Goal: Transaction & Acquisition: Purchase product/service

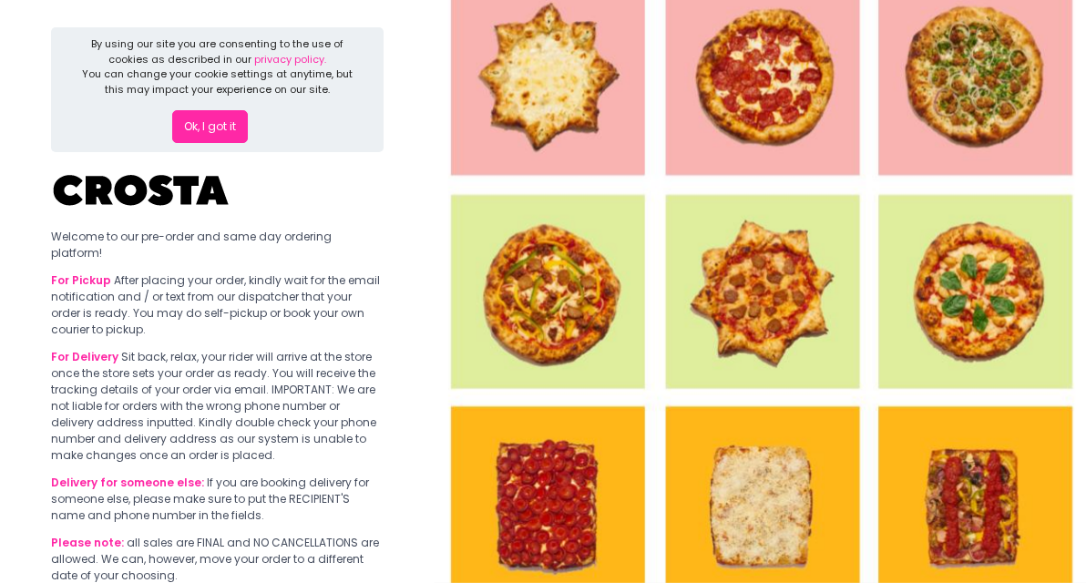
click at [217, 124] on button "Ok, I got it" at bounding box center [210, 126] width 76 height 33
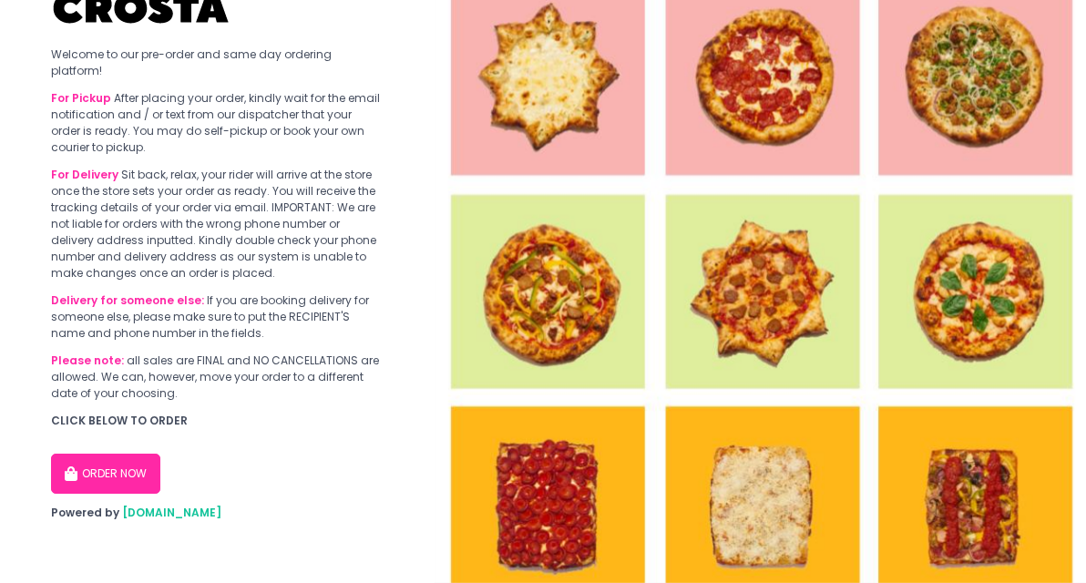
scroll to position [74, 0]
click at [159, 486] on button "ORDER NOW" at bounding box center [105, 474] width 109 height 40
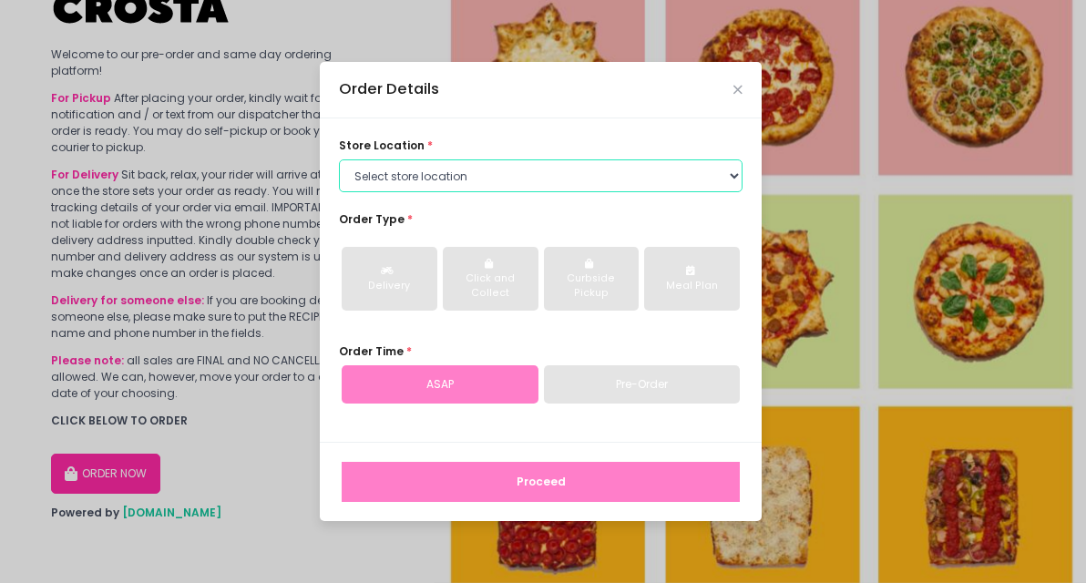
click at [418, 164] on select "Select store location [PERSON_NAME] Pizza - [PERSON_NAME] Pizza - [GEOGRAPHIC_D…" at bounding box center [541, 175] width 404 height 33
select select "65090bae48156caed44a5eb4"
click at [339, 159] on select "Select store location [PERSON_NAME] Pizza - [PERSON_NAME] Pizza - [GEOGRAPHIC_D…" at bounding box center [541, 175] width 404 height 33
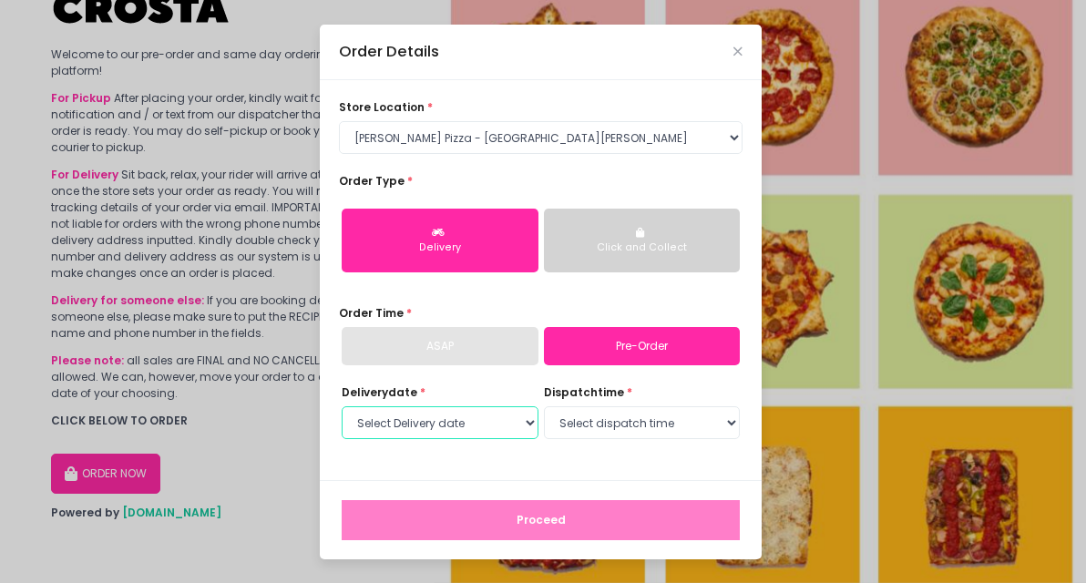
click at [457, 437] on select "Select Delivery date [DATE] [DATE] [DATE] [DATE] [DATE] [DATE]" at bounding box center [440, 422] width 197 height 33
select select "[DATE]"
click at [342, 428] on select "Select Delivery date [DATE] [DATE] [DATE] [DATE] [DATE] [DATE]" at bounding box center [440, 422] width 197 height 33
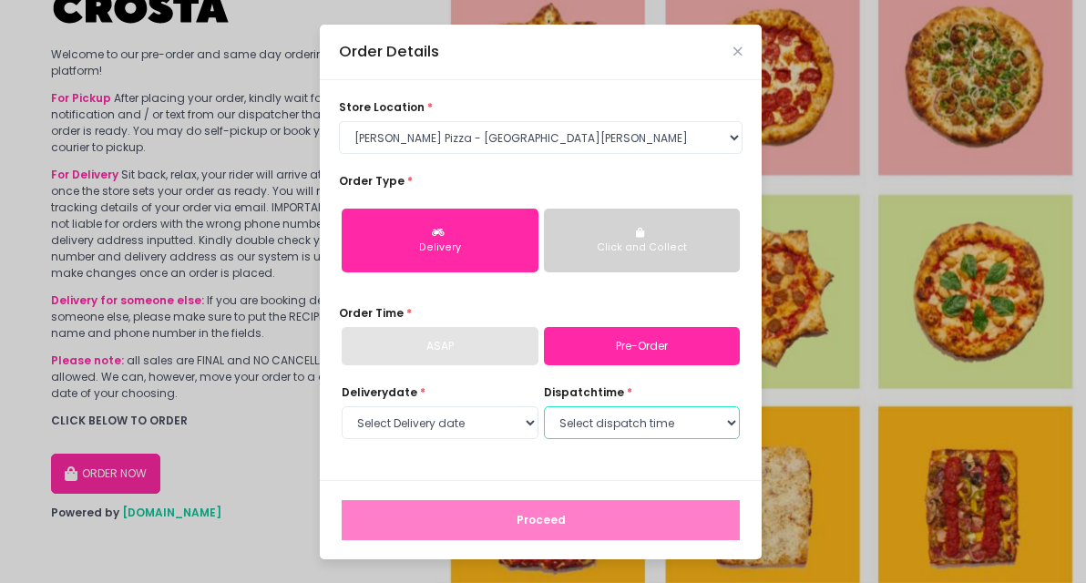
click at [609, 439] on select "Select dispatch time 12:00 PM - 12:30 PM 12:30 PM - 01:00 PM 01:00 PM - 01:30 P…" at bounding box center [642, 422] width 197 height 33
select select "12:00"
click at [544, 428] on select "Select dispatch time 12:00 PM - 12:30 PM 12:30 PM - 01:00 PM 01:00 PM - 01:30 P…" at bounding box center [642, 422] width 197 height 33
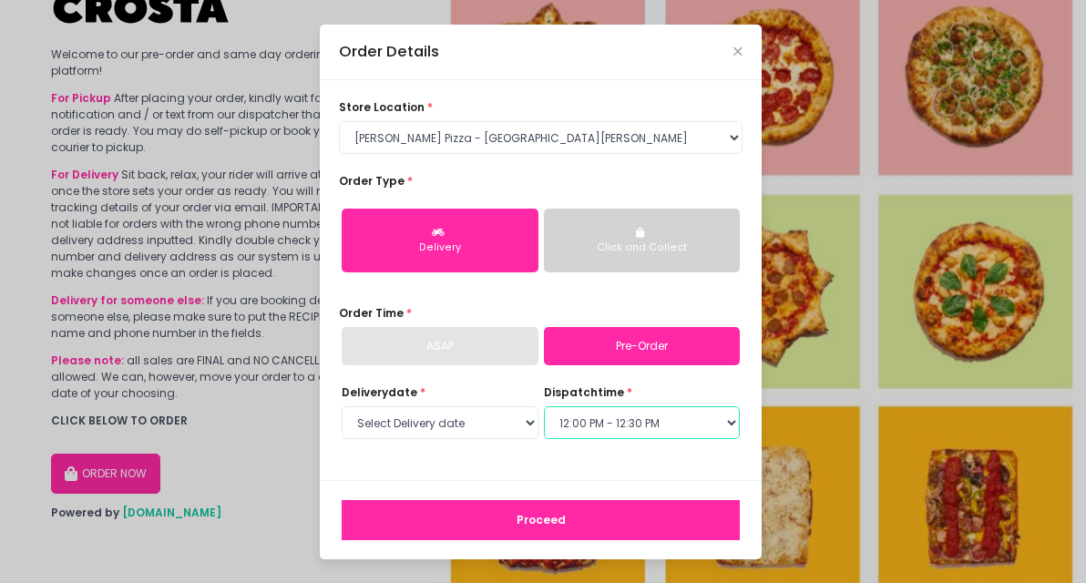
scroll to position [31, 0]
click at [621, 518] on button "Proceed" at bounding box center [541, 520] width 398 height 40
